Goal: Information Seeking & Learning: Learn about a topic

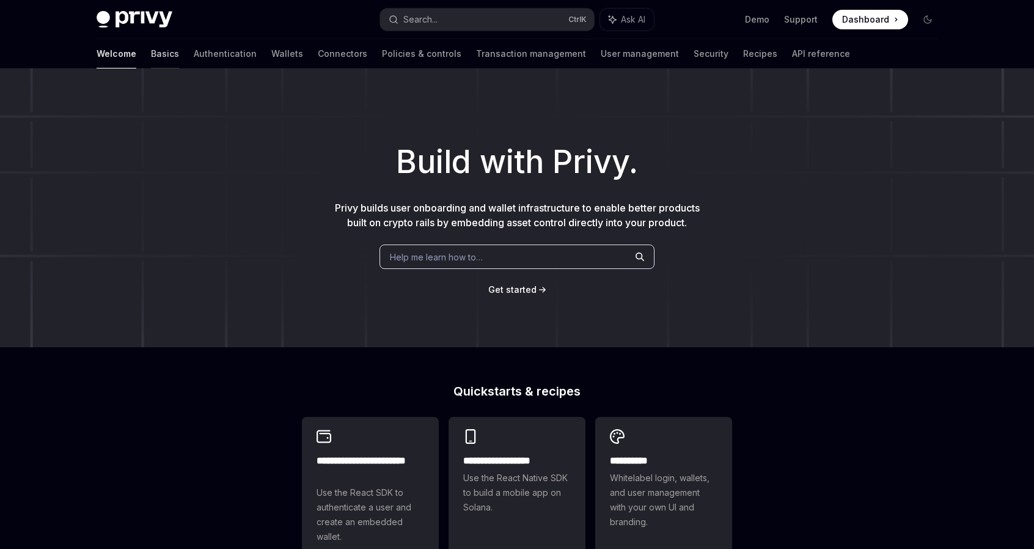
click at [151, 55] on link "Basics" at bounding box center [165, 53] width 28 height 29
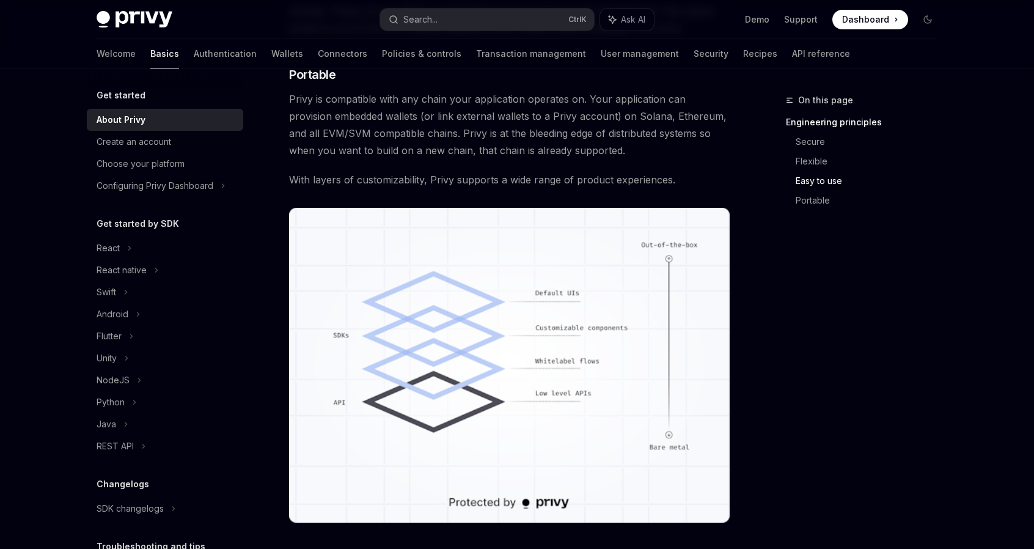
scroll to position [897, 0]
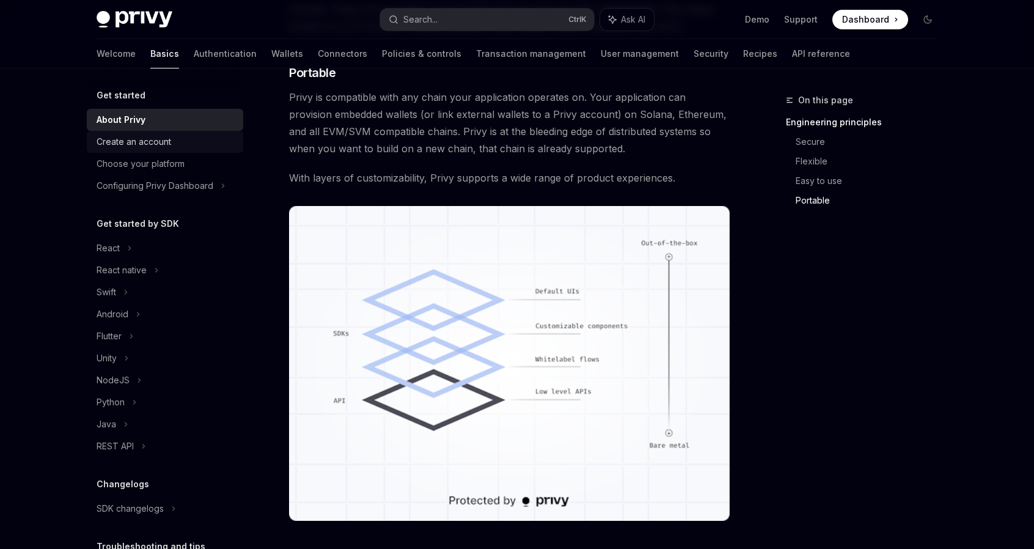
click at [169, 141] on div "Create an account" at bounding box center [134, 141] width 75 height 15
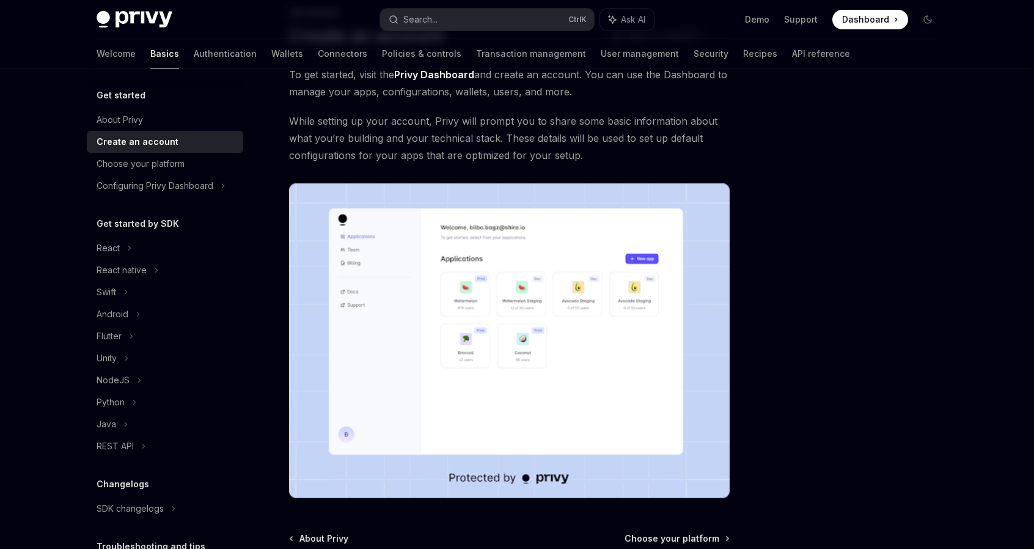
scroll to position [218, 0]
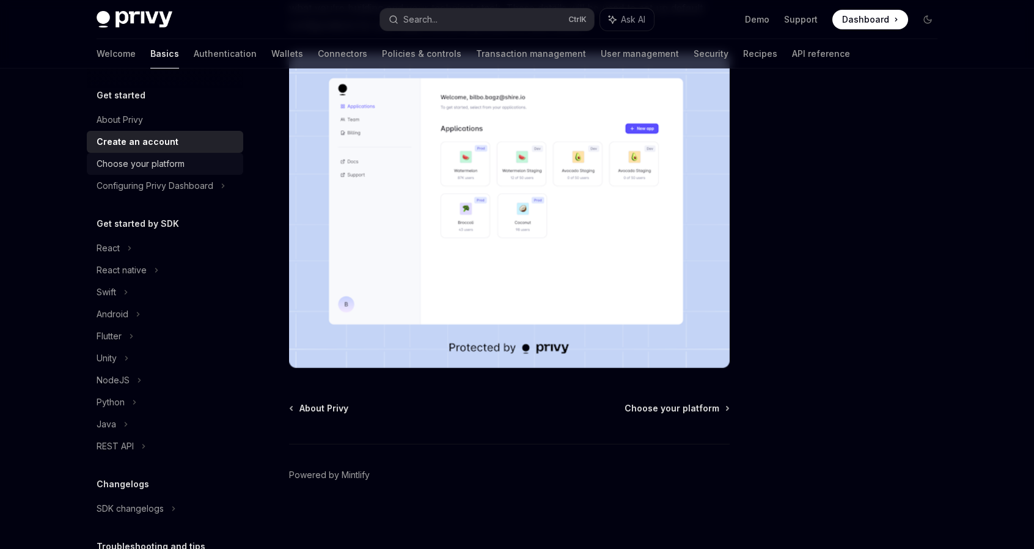
click at [147, 164] on div "Choose your platform" at bounding box center [141, 163] width 88 height 15
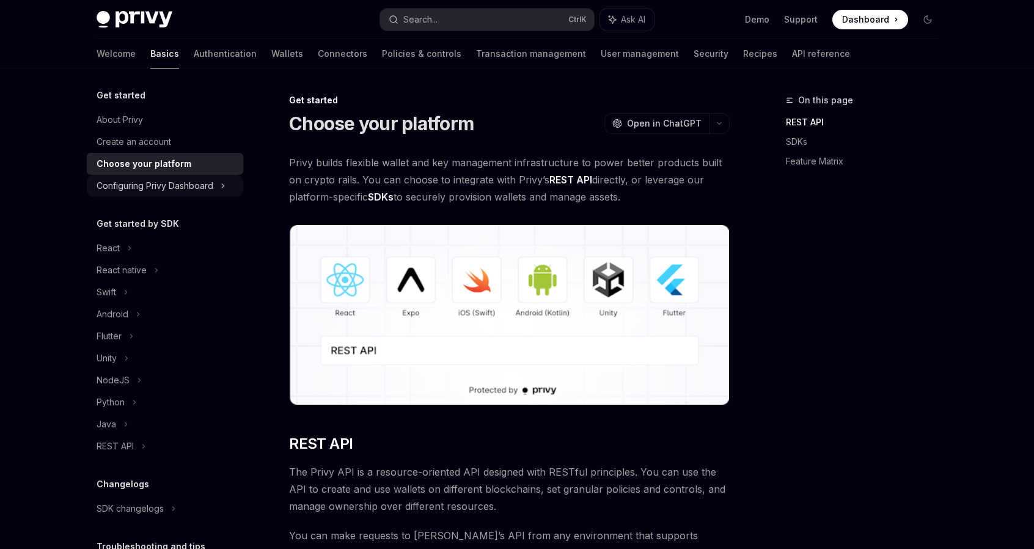
click at [142, 180] on div "Configuring Privy Dashboard" at bounding box center [155, 185] width 117 height 15
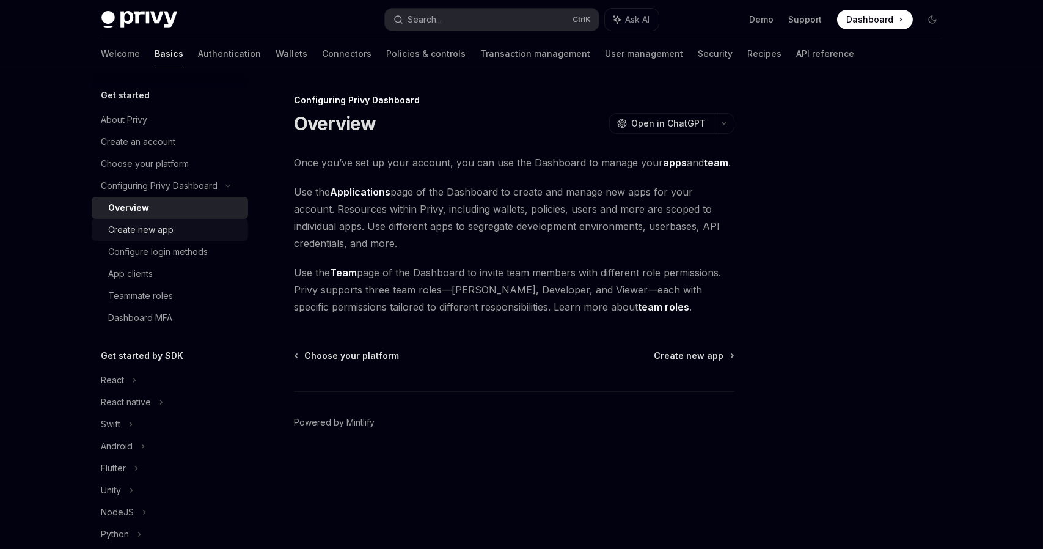
click at [133, 227] on div "Create new app" at bounding box center [141, 229] width 65 height 15
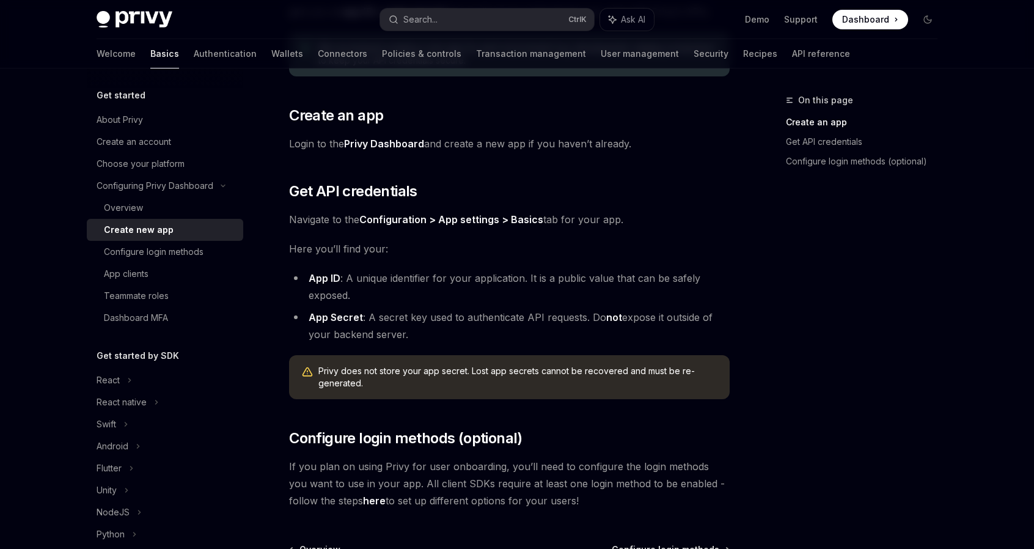
scroll to position [309, 0]
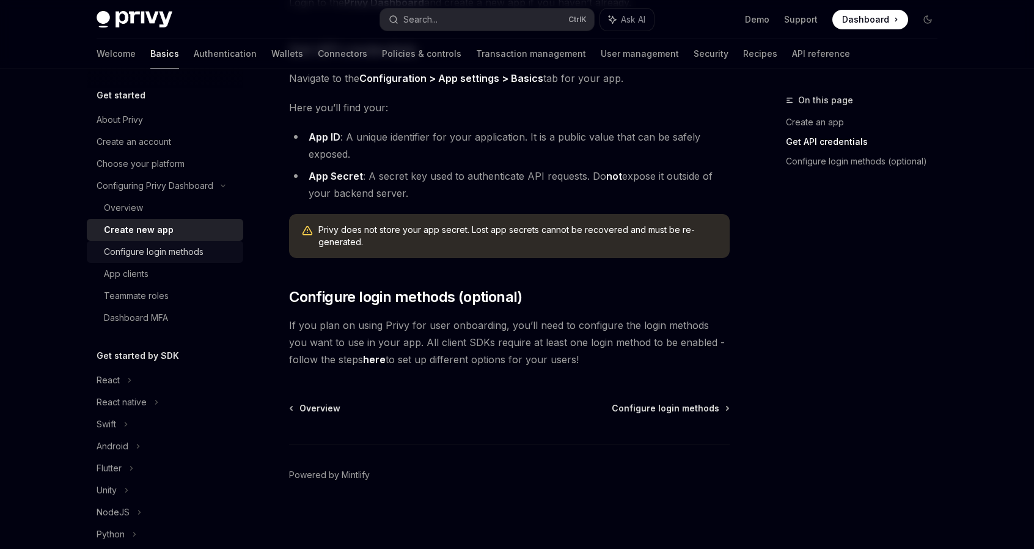
click at [191, 255] on div "Configure login methods" at bounding box center [154, 251] width 100 height 15
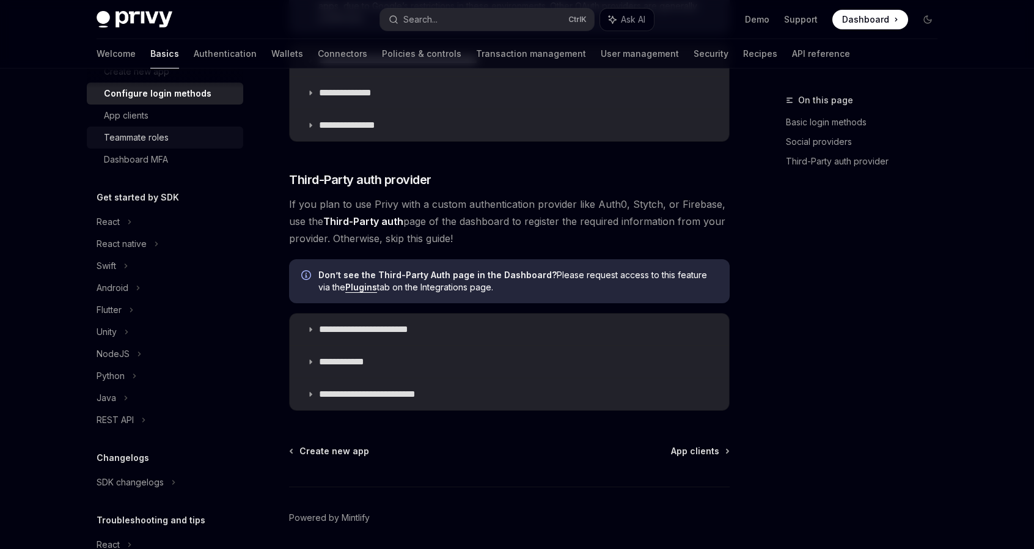
scroll to position [233, 0]
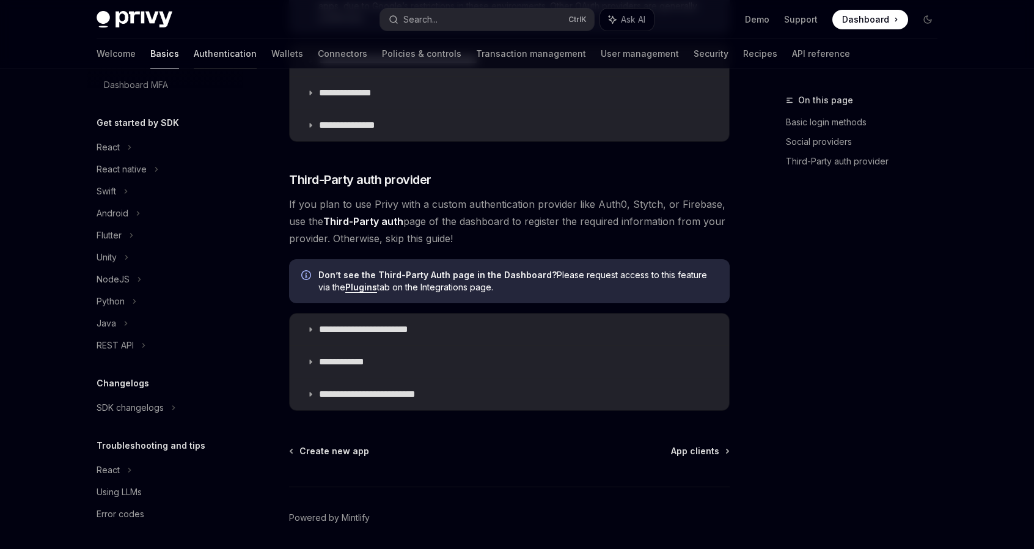
click at [194, 58] on link "Authentication" at bounding box center [225, 53] width 63 height 29
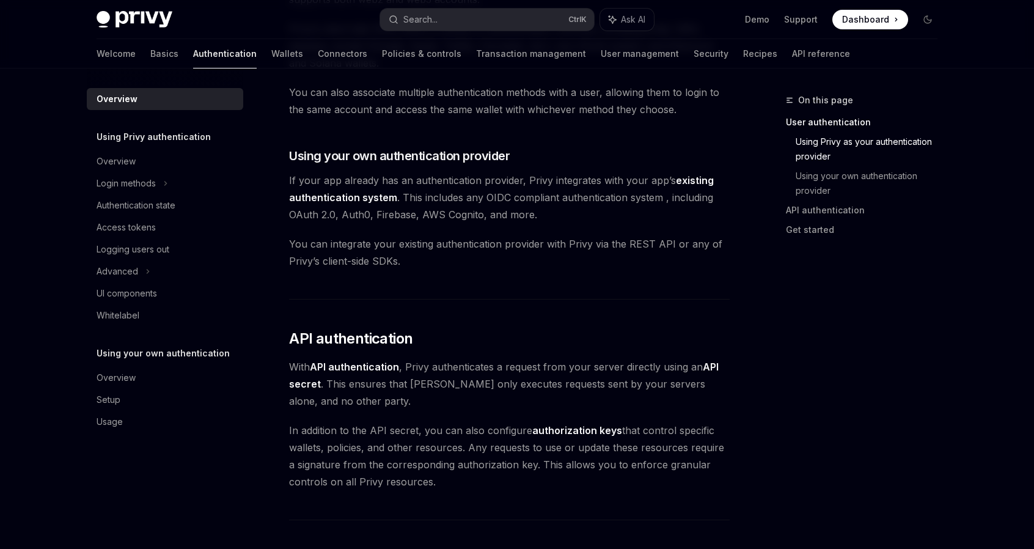
scroll to position [568, 0]
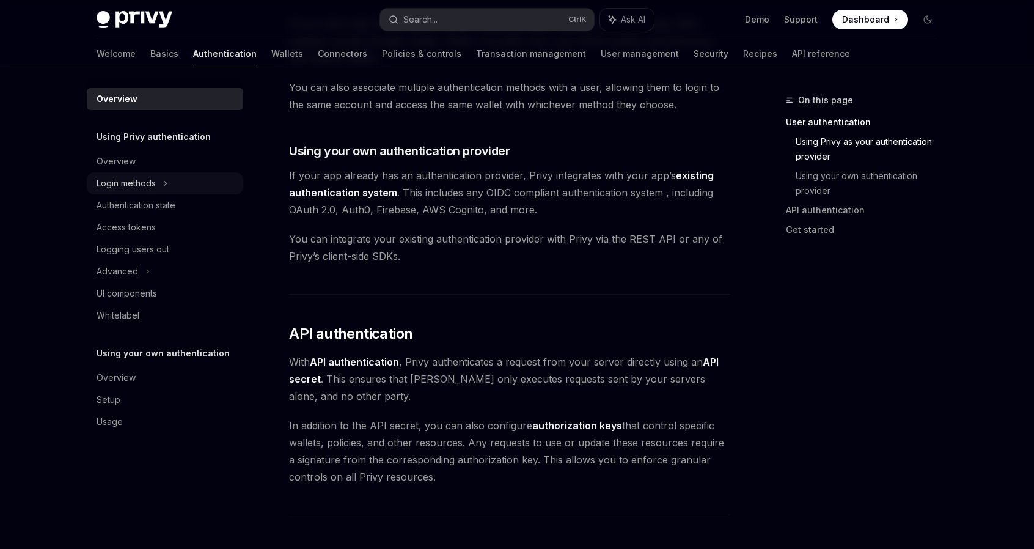
click at [152, 178] on div "Login methods" at bounding box center [126, 183] width 59 height 15
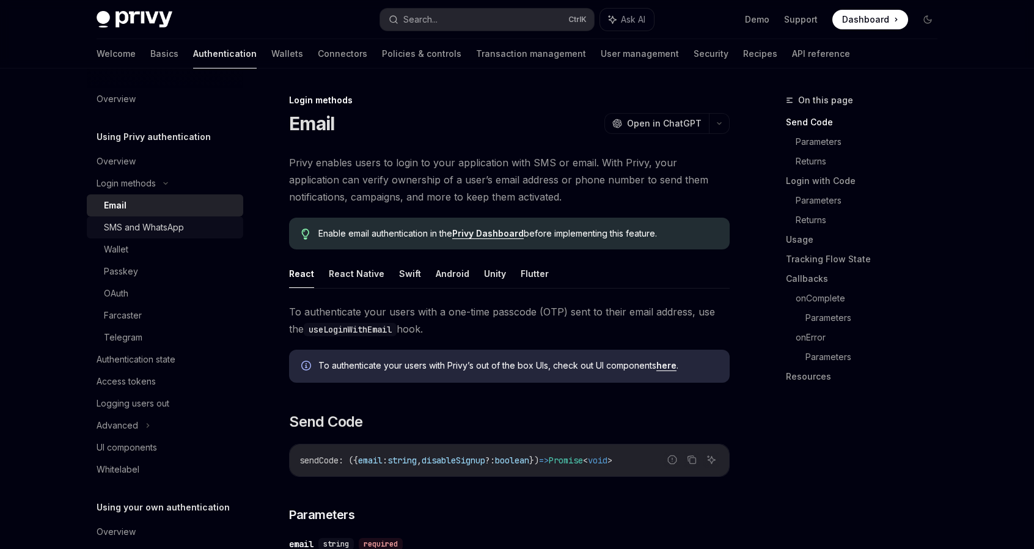
click at [154, 230] on div "SMS and WhatsApp" at bounding box center [144, 227] width 80 height 15
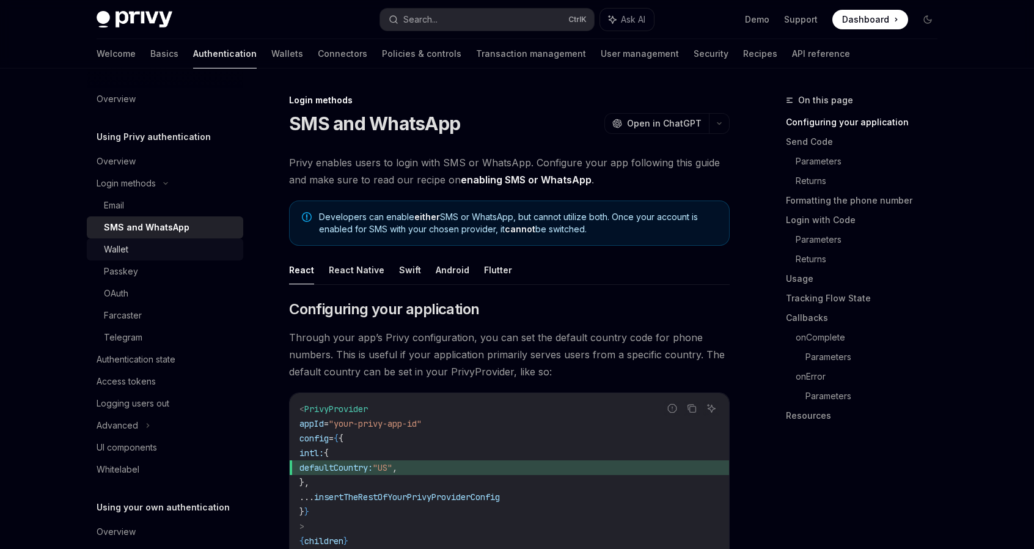
click at [149, 247] on div "Wallet" at bounding box center [170, 249] width 132 height 15
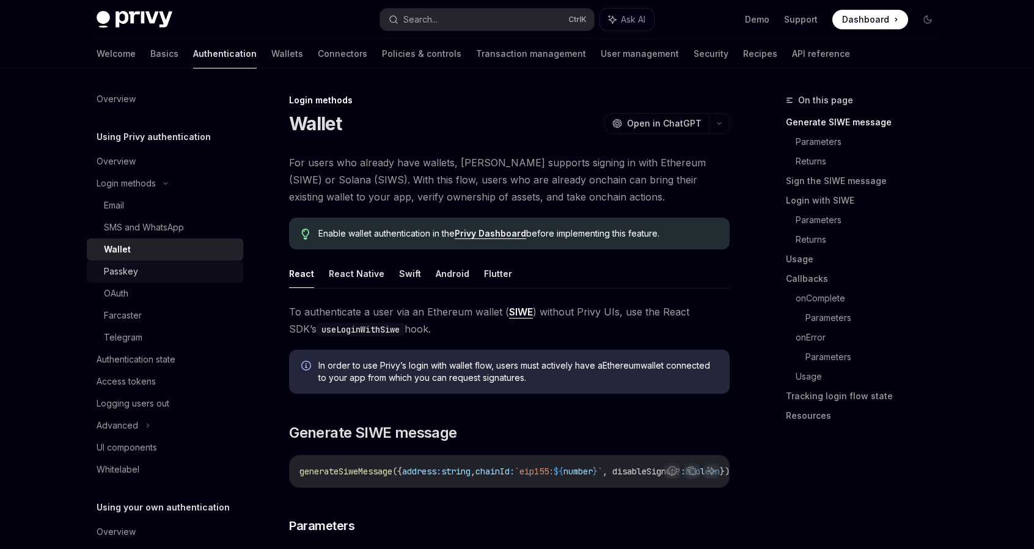
click at [141, 266] on div "Passkey" at bounding box center [170, 271] width 132 height 15
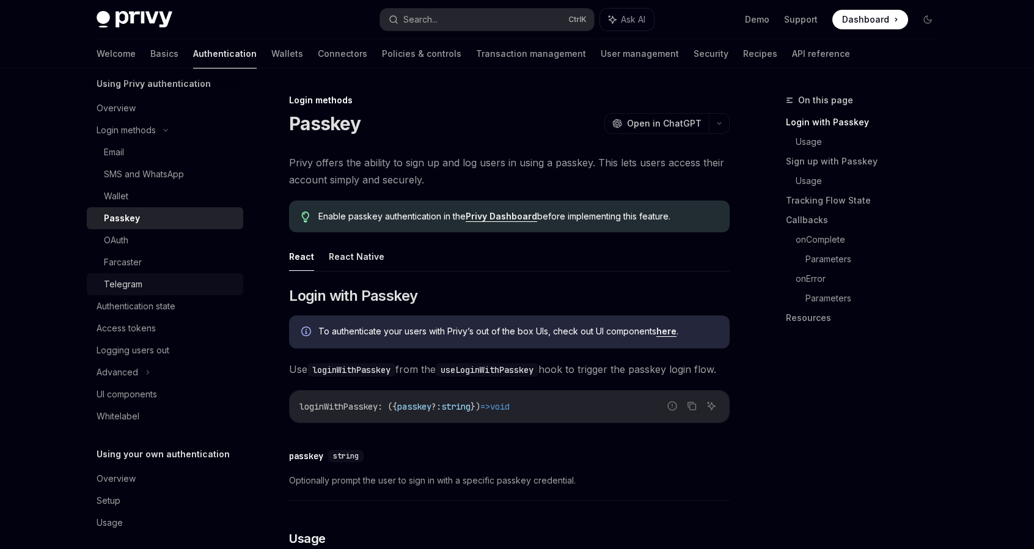
scroll to position [62, 0]
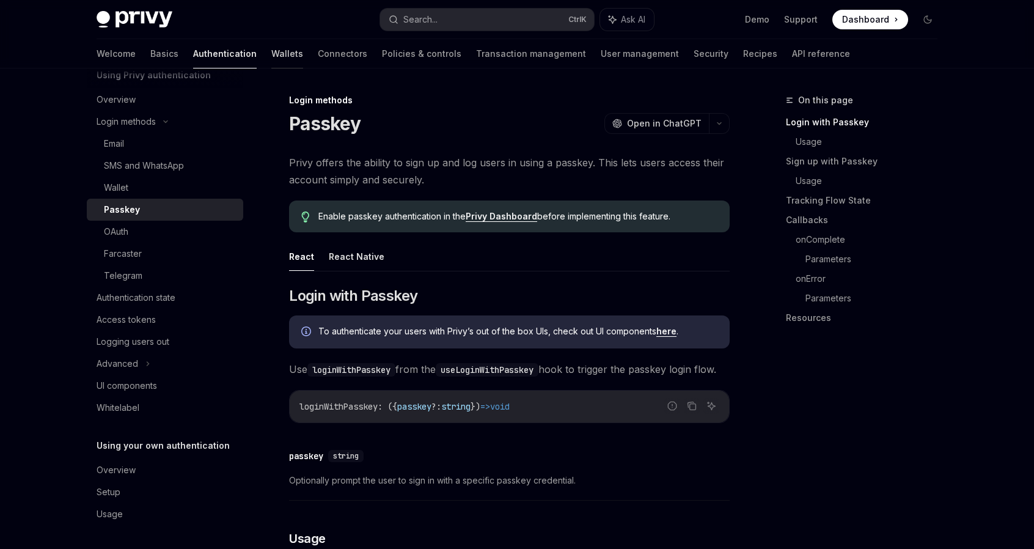
click at [271, 54] on link "Wallets" at bounding box center [287, 53] width 32 height 29
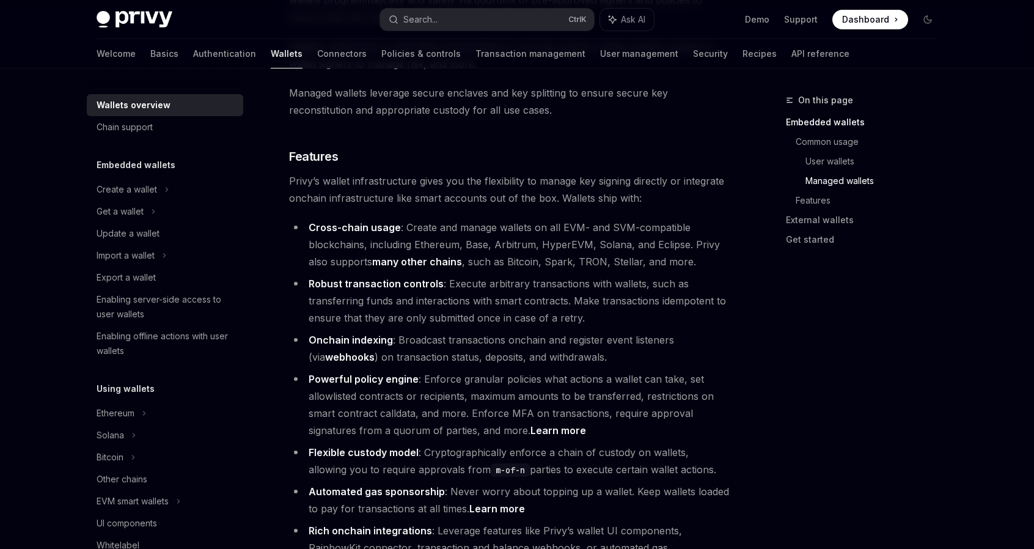
scroll to position [1305, 0]
click at [149, 300] on div "Enabling server-side access to user wallets" at bounding box center [166, 306] width 139 height 29
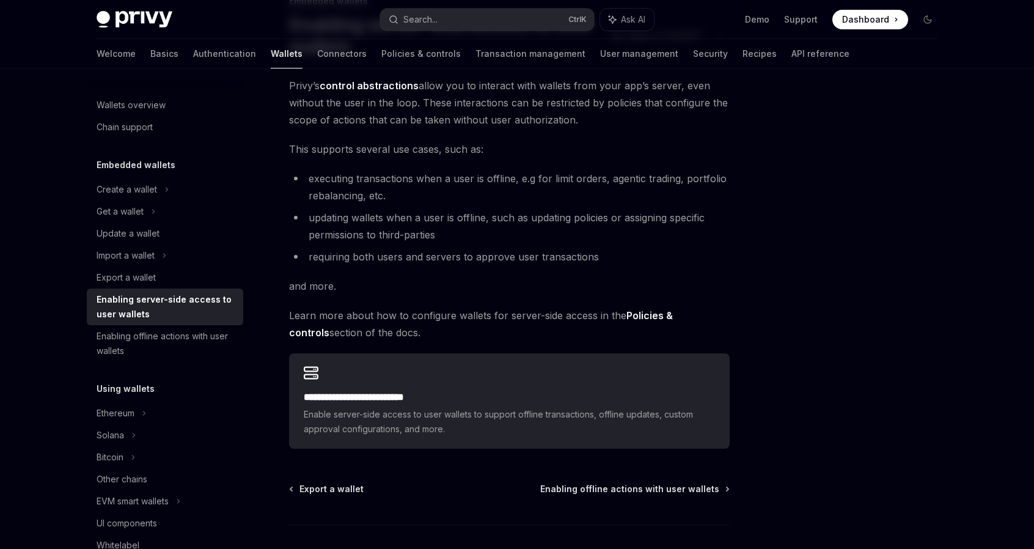
scroll to position [100, 0]
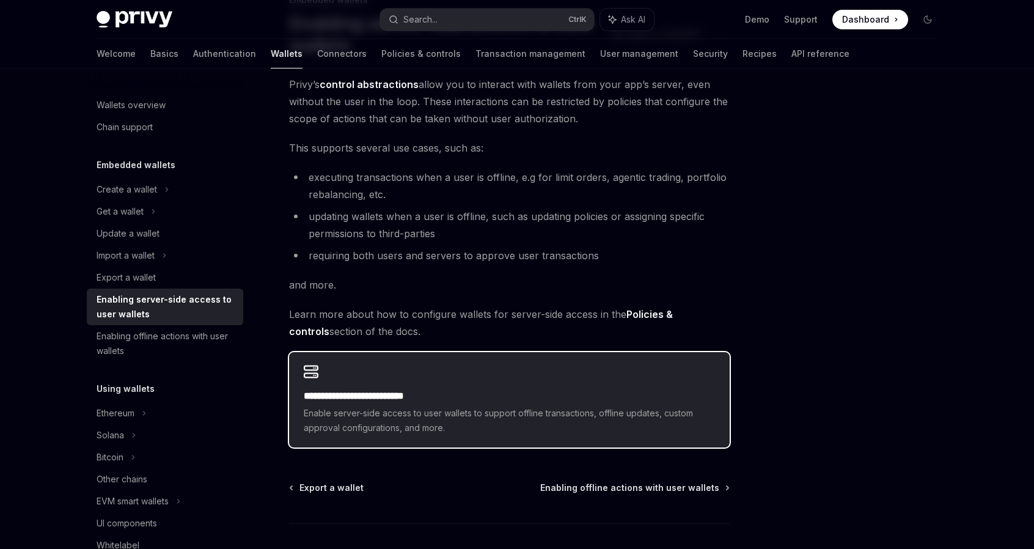
click at [335, 386] on div "**********" at bounding box center [509, 399] width 441 height 95
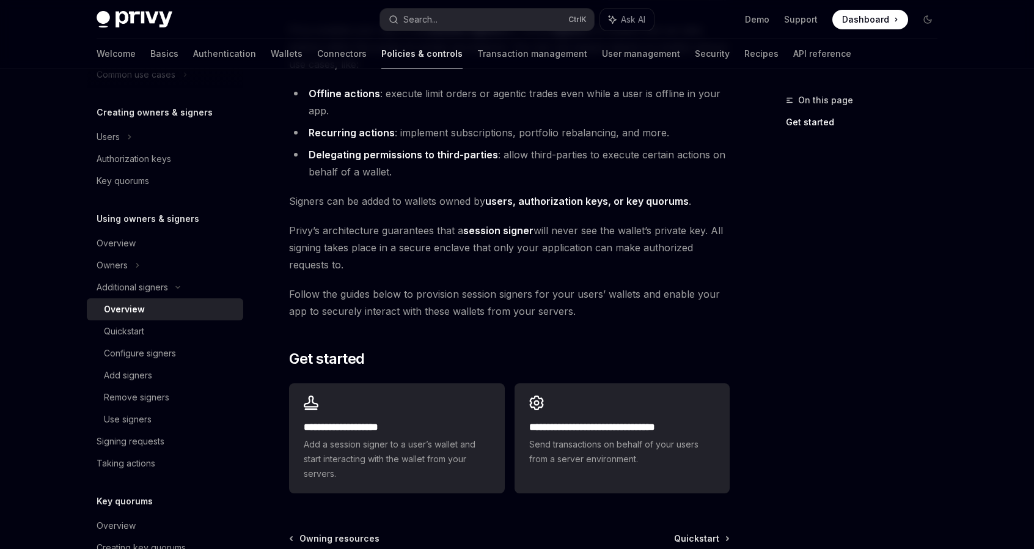
scroll to position [131, 0]
click at [178, 370] on div "Add signers" at bounding box center [170, 375] width 132 height 15
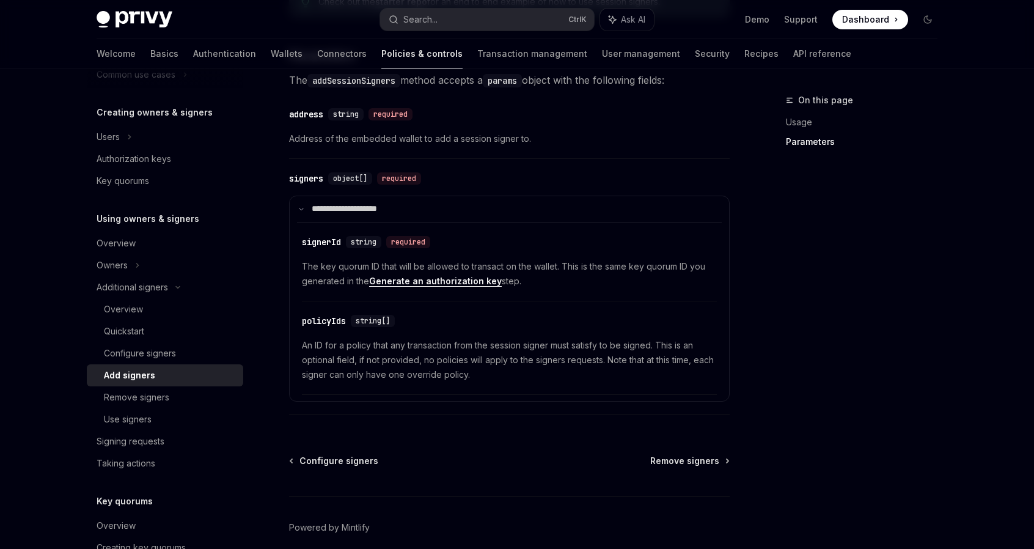
scroll to position [482, 0]
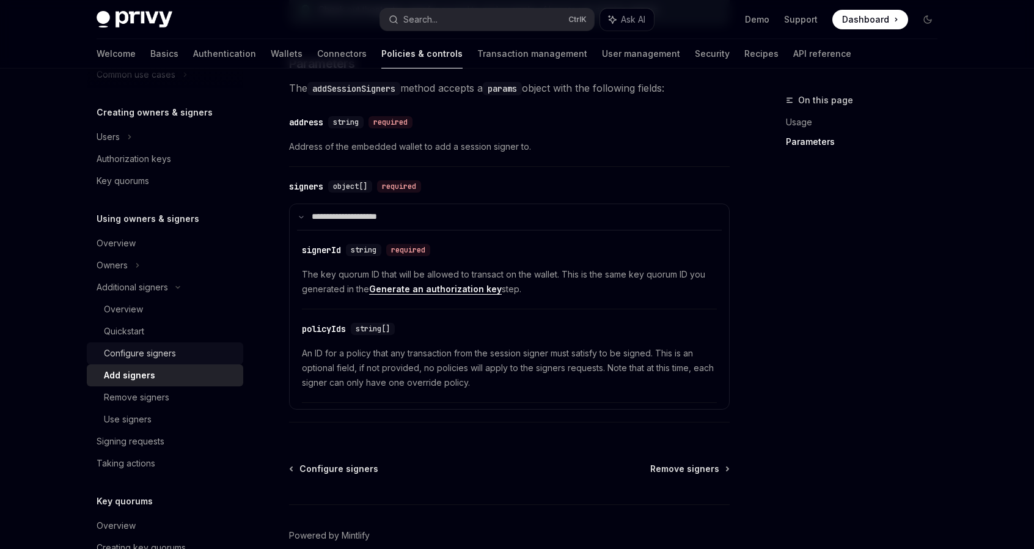
click at [174, 351] on div "Configure signers" at bounding box center [140, 353] width 72 height 15
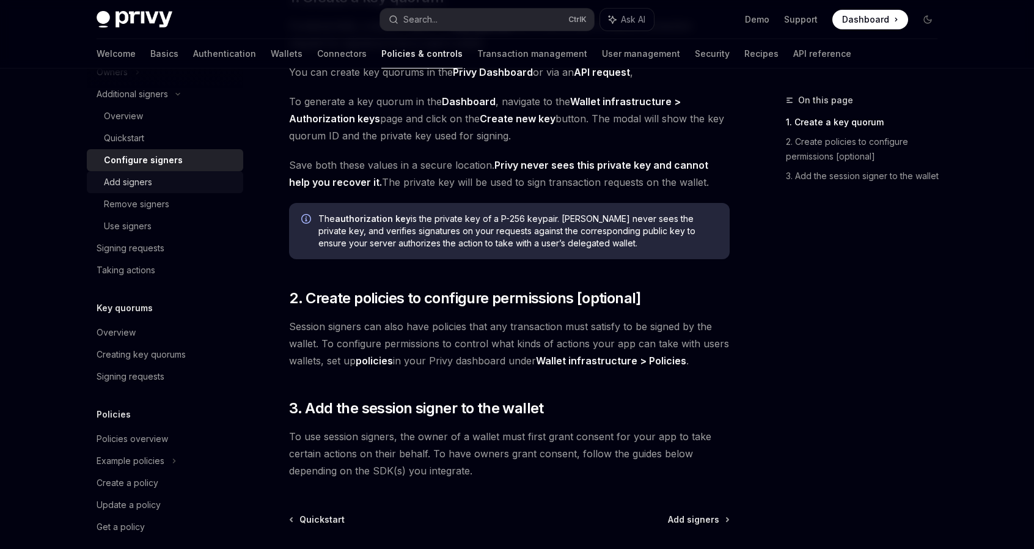
scroll to position [443, 0]
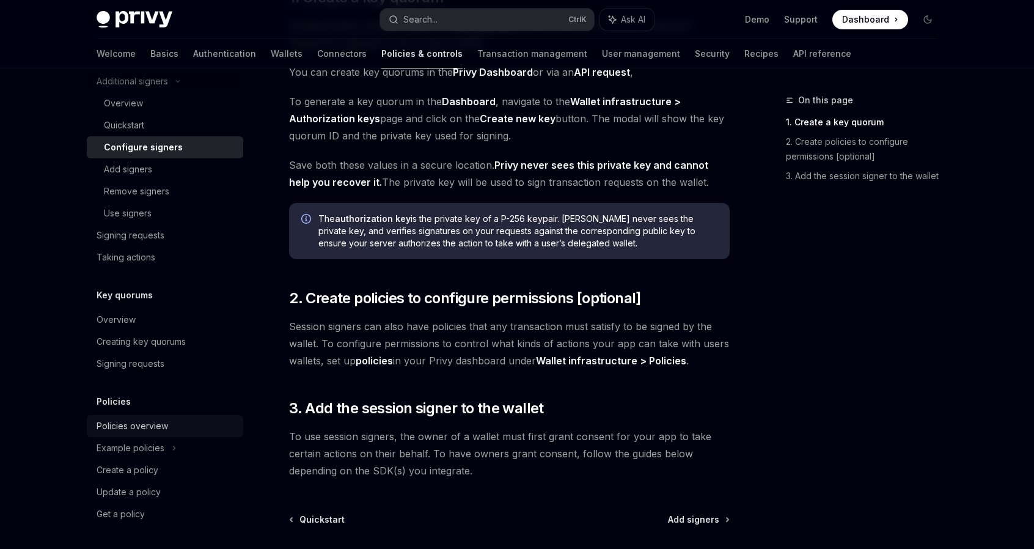
click at [133, 427] on div "Policies overview" at bounding box center [133, 426] width 72 height 15
type textarea "*"
